Goal: Task Accomplishment & Management: Complete application form

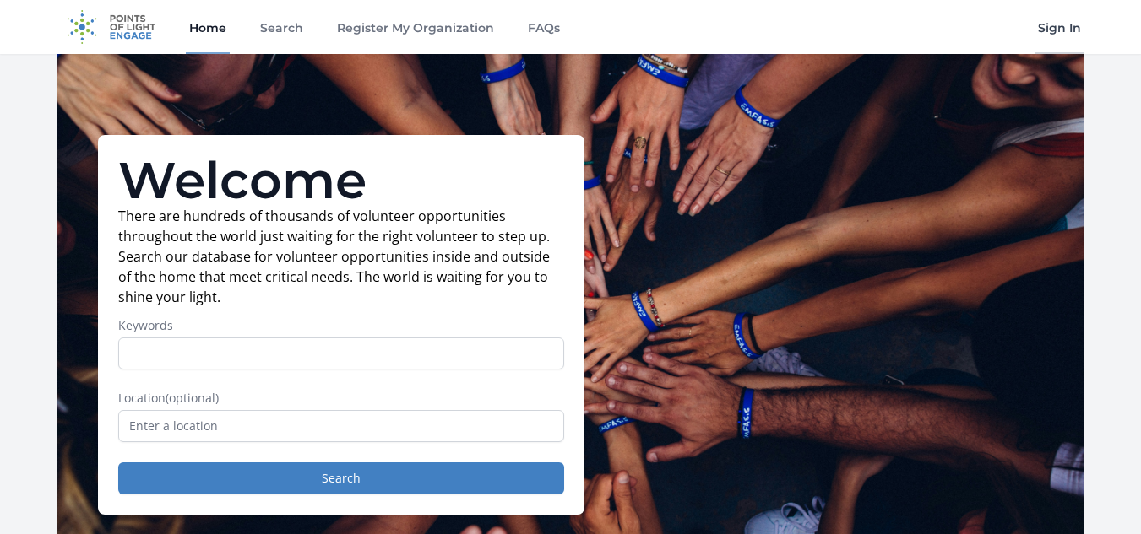
click at [1058, 31] on link "Sign In" at bounding box center [1059, 27] width 50 height 54
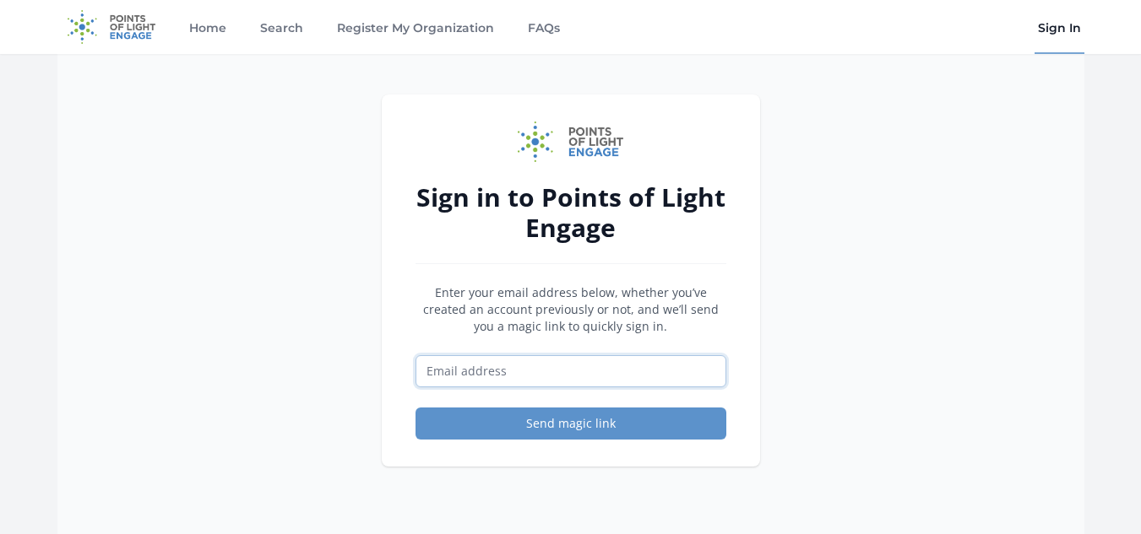
click at [537, 372] on input "Email address" at bounding box center [570, 371] width 311 height 32
type input "[EMAIL_ADDRESS][DOMAIN_NAME]"
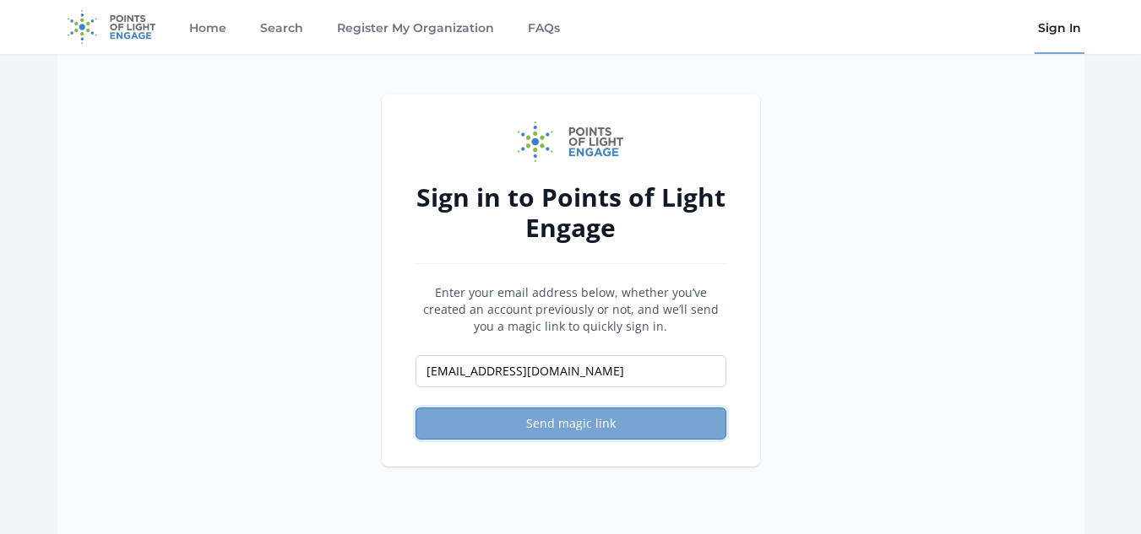
click at [616, 423] on button "Send magic link" at bounding box center [570, 424] width 311 height 32
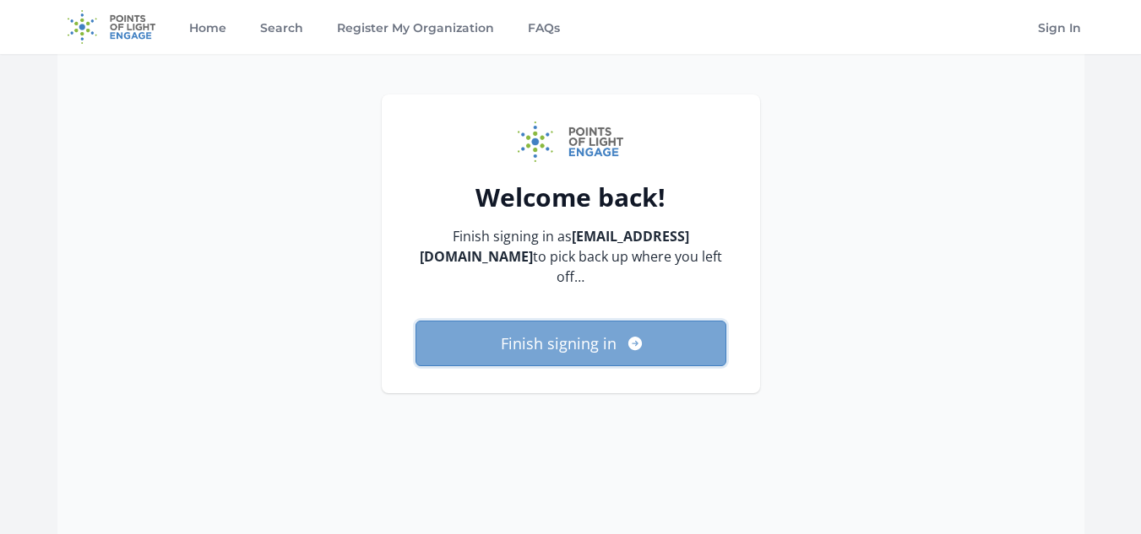
click at [557, 346] on button "Finish signing in" at bounding box center [570, 344] width 311 height 46
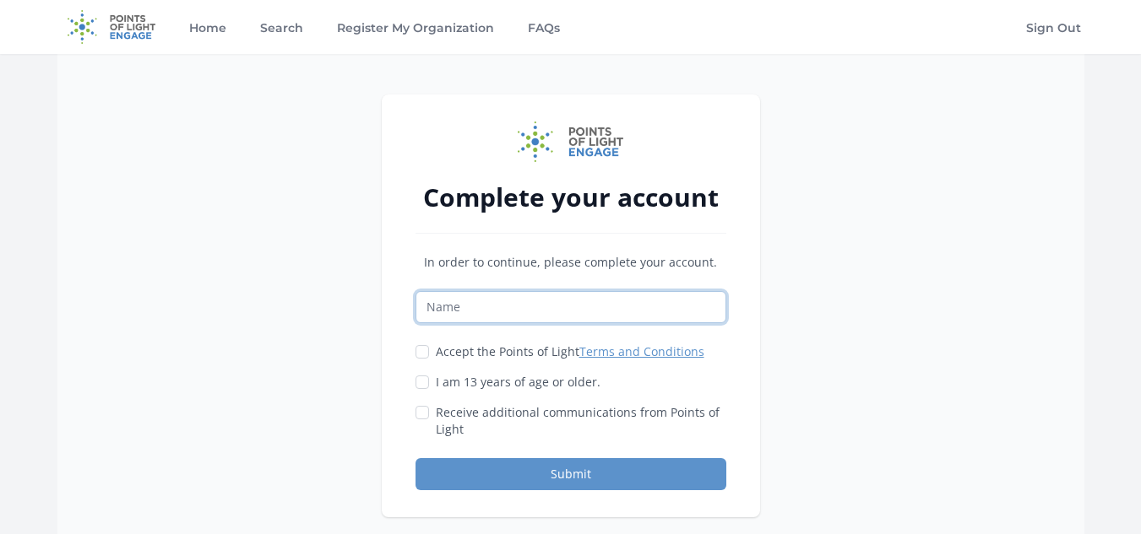
click at [552, 302] on input "Name" at bounding box center [570, 307] width 311 height 32
type input "Latasha Peyton"
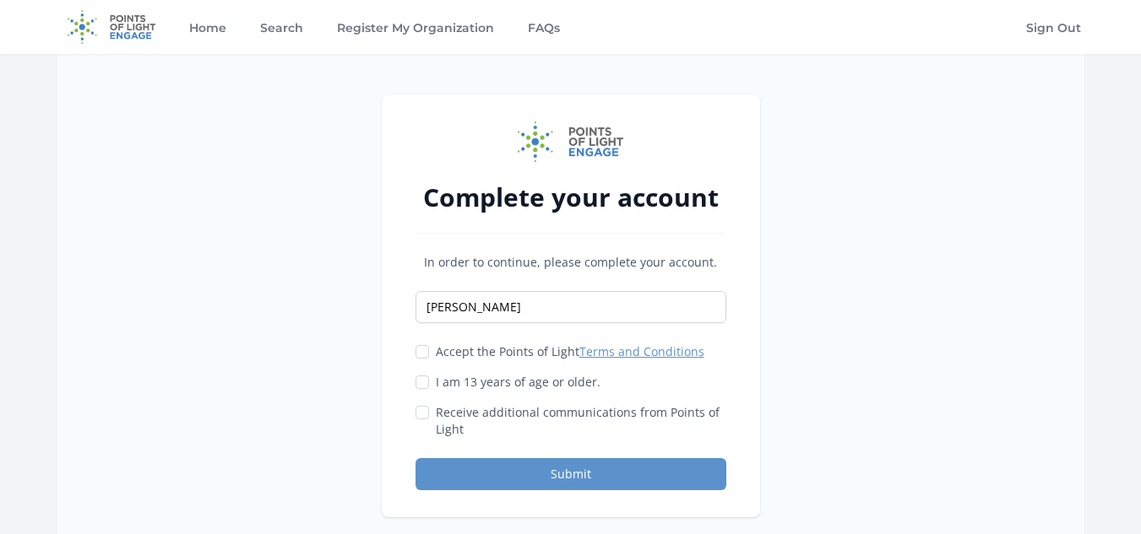
click at [438, 349] on label "Accept the Points of Light Terms and Conditions" at bounding box center [570, 352] width 269 height 17
click at [429, 349] on input "Accept the Points of Light Terms and Conditions" at bounding box center [422, 352] width 14 height 14
checkbox input "true"
click at [423, 382] on input "I am 13 years of age or older." at bounding box center [422, 383] width 14 height 14
checkbox input "true"
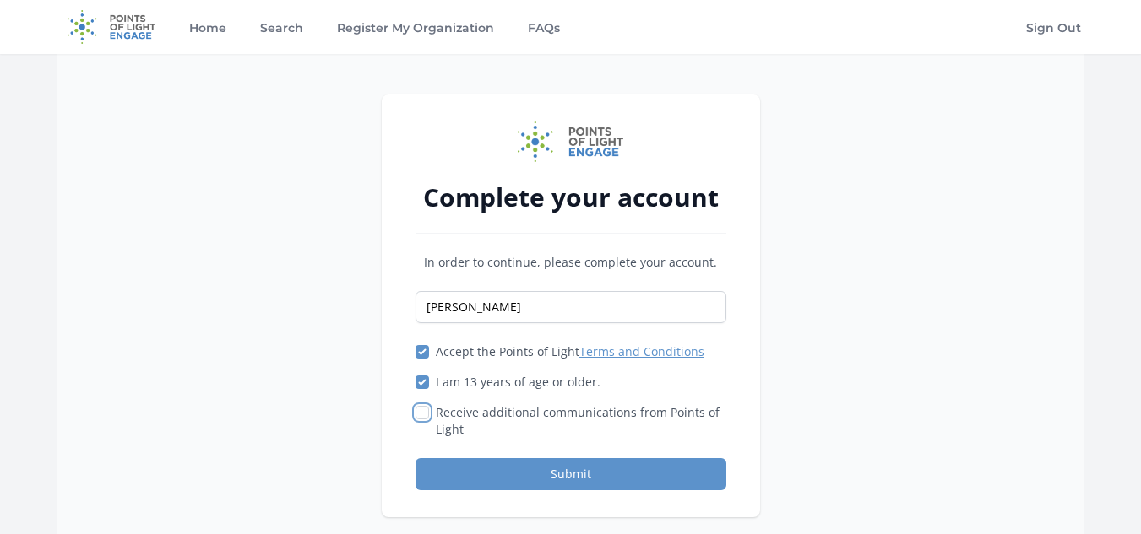
click at [419, 412] on input "Receive additional communications from Points of Light" at bounding box center [422, 413] width 14 height 14
checkbox input "true"
click at [430, 479] on button "Submit" at bounding box center [570, 474] width 311 height 32
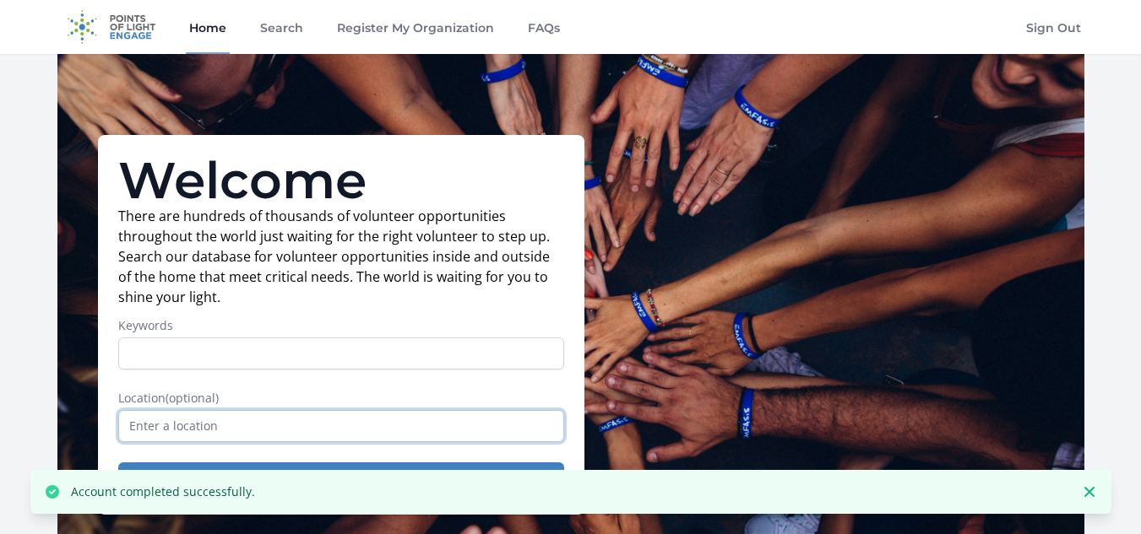
click at [434, 430] on input "text" at bounding box center [341, 426] width 446 height 32
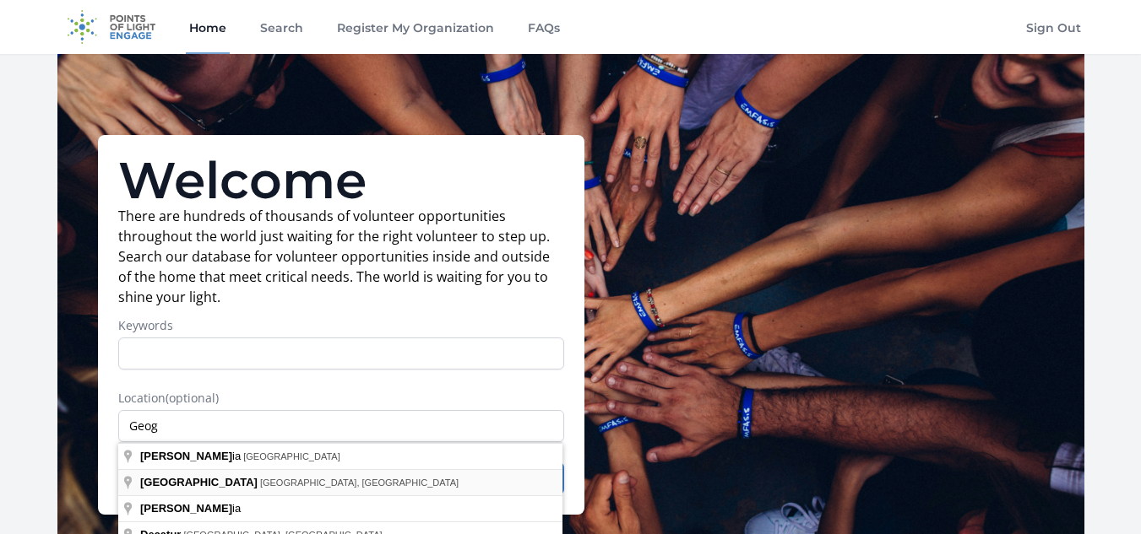
type input "Atlanta, GA, USA"
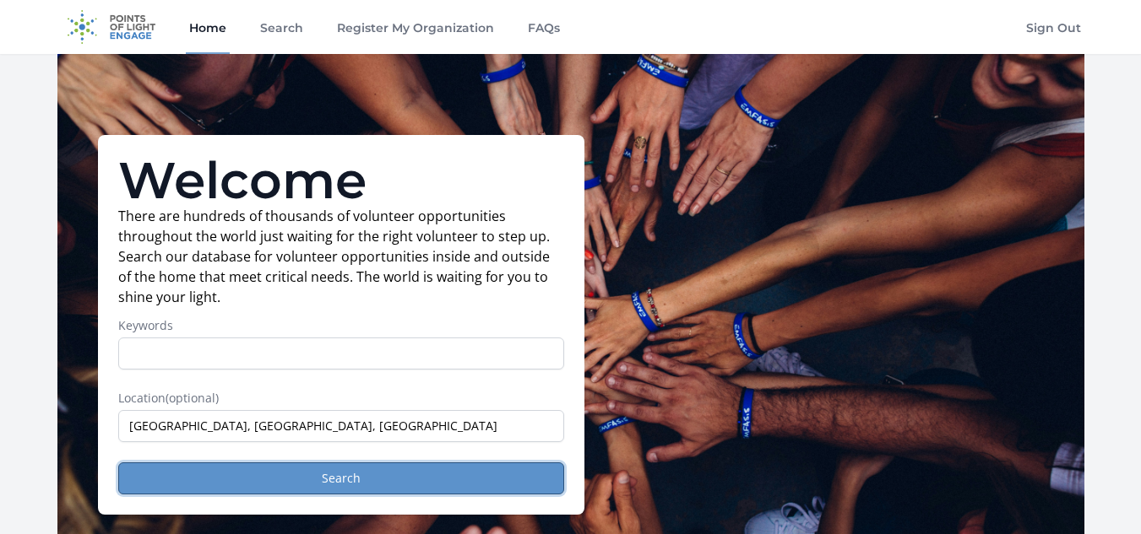
click at [429, 481] on button "Search" at bounding box center [341, 479] width 446 height 32
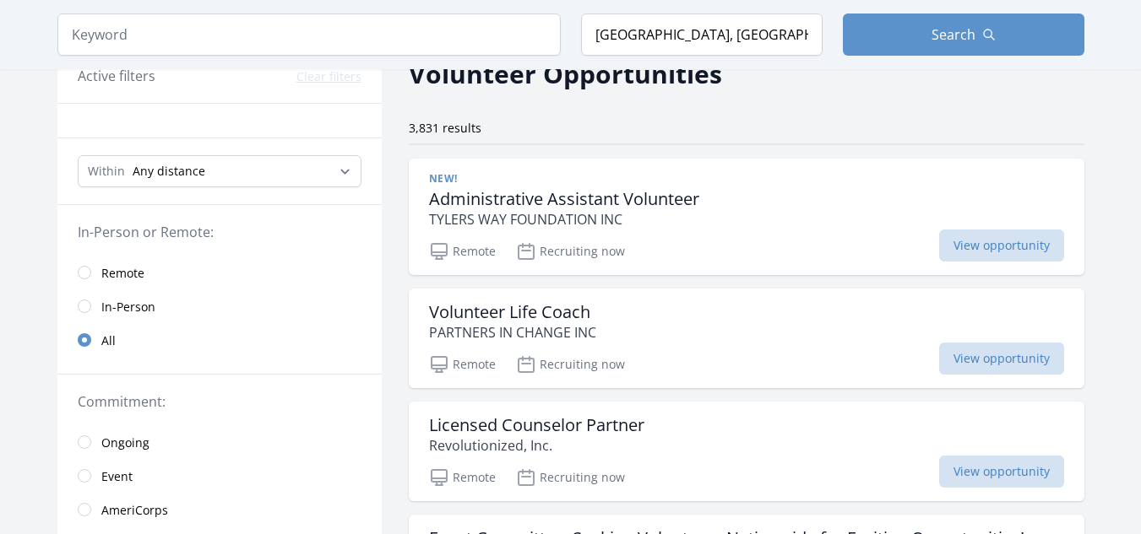
scroll to position [79, 0]
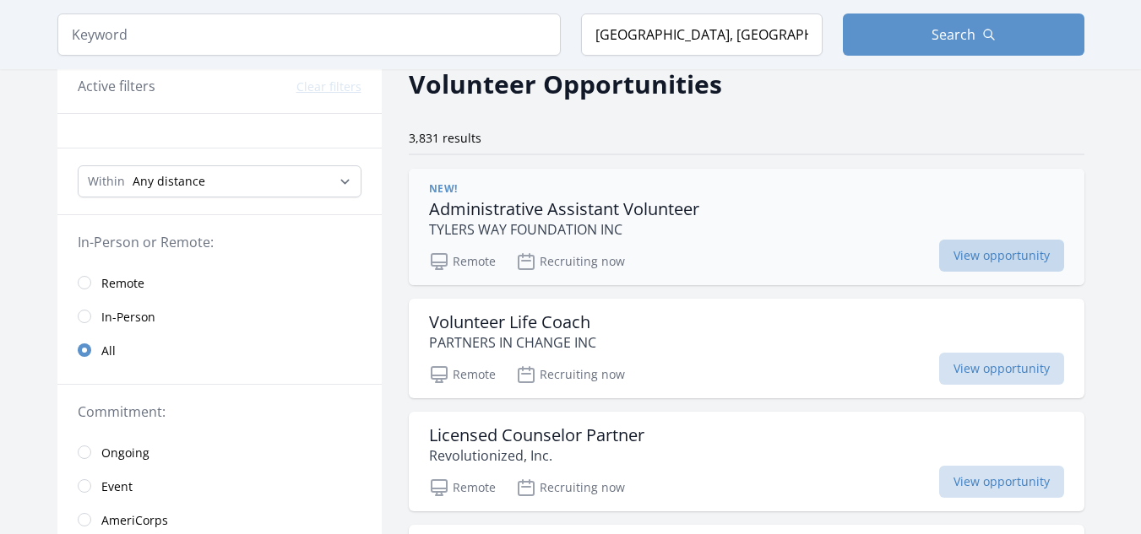
click at [1015, 250] on span "View opportunity" at bounding box center [1001, 256] width 125 height 32
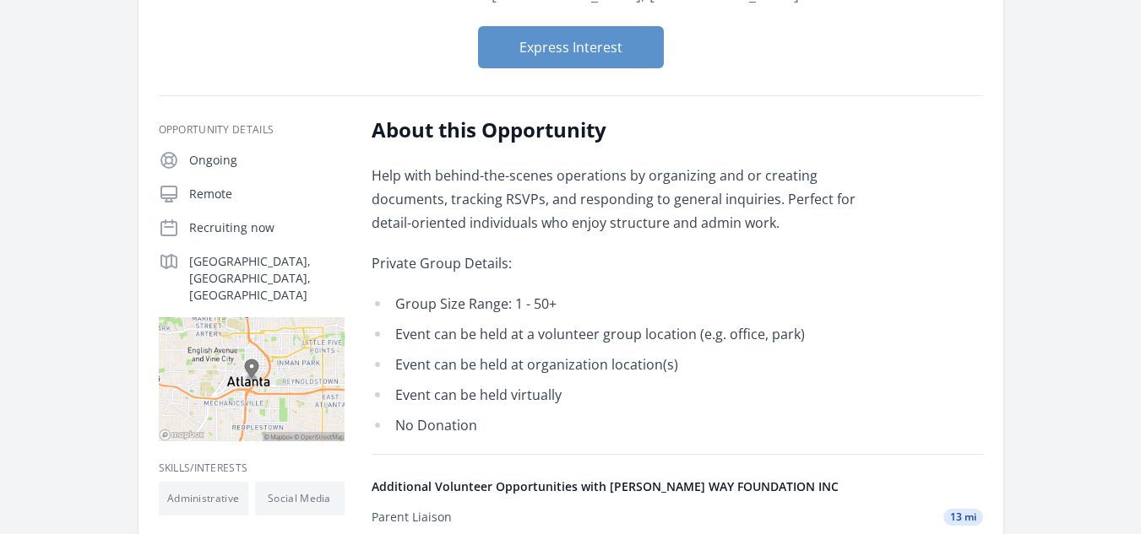
scroll to position [172, 0]
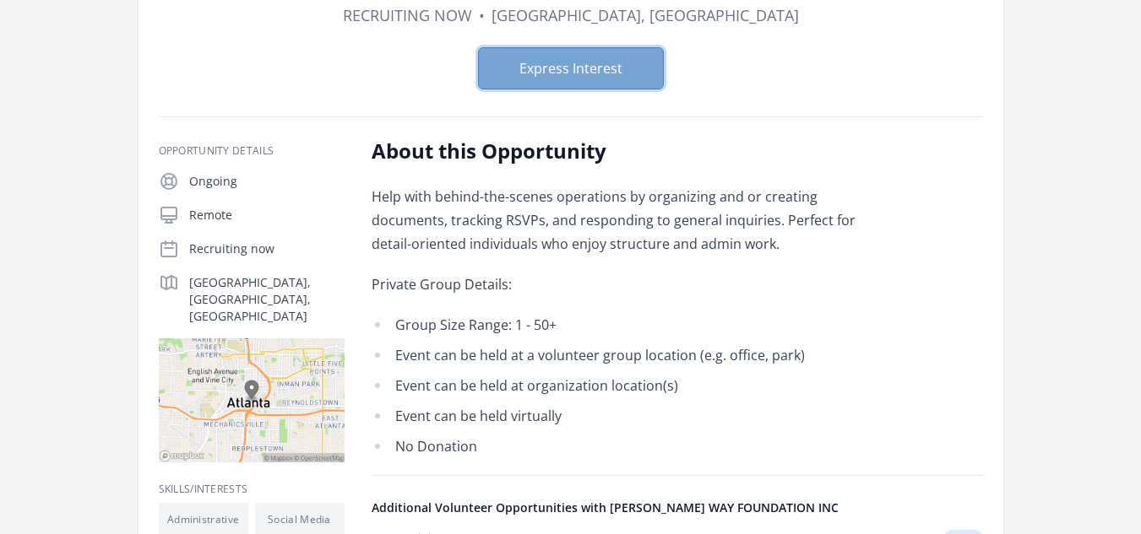
click at [525, 73] on button "Express Interest" at bounding box center [571, 68] width 186 height 42
